Goal: Navigation & Orientation: Find specific page/section

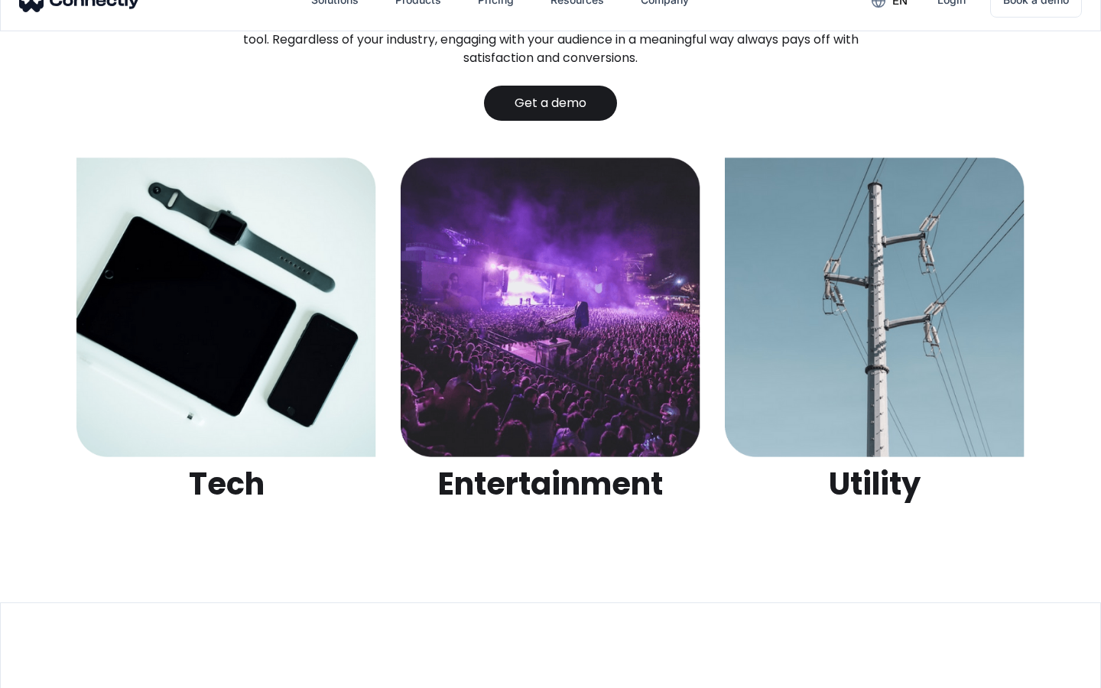
scroll to position [4823, 0]
